Goal: Navigation & Orientation: Go to known website

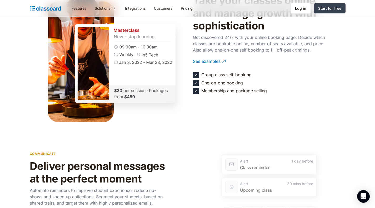
scroll to position [619, 0]
